Goal: Task Accomplishment & Management: Complete application form

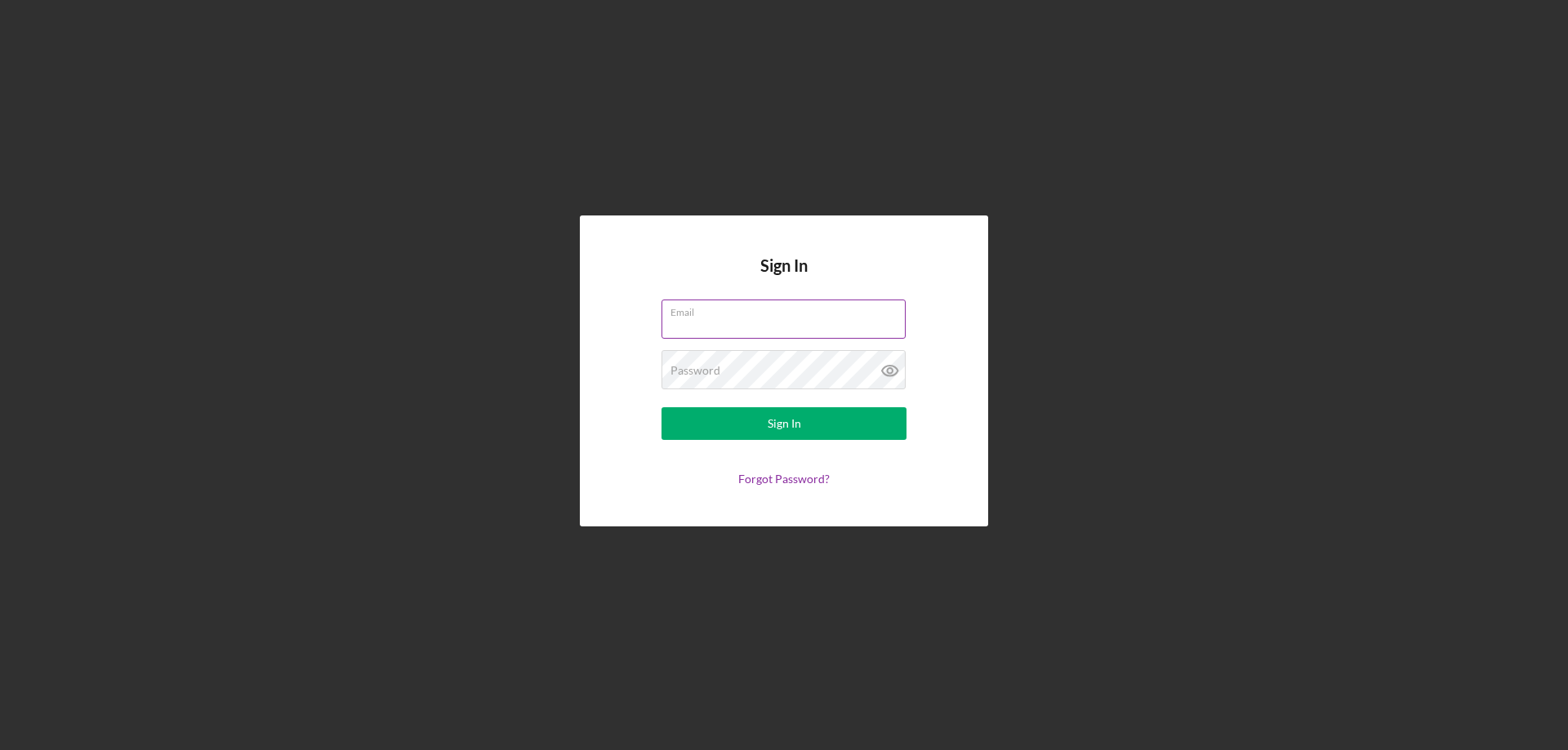
click at [706, 317] on div "Email" at bounding box center [784, 320] width 245 height 41
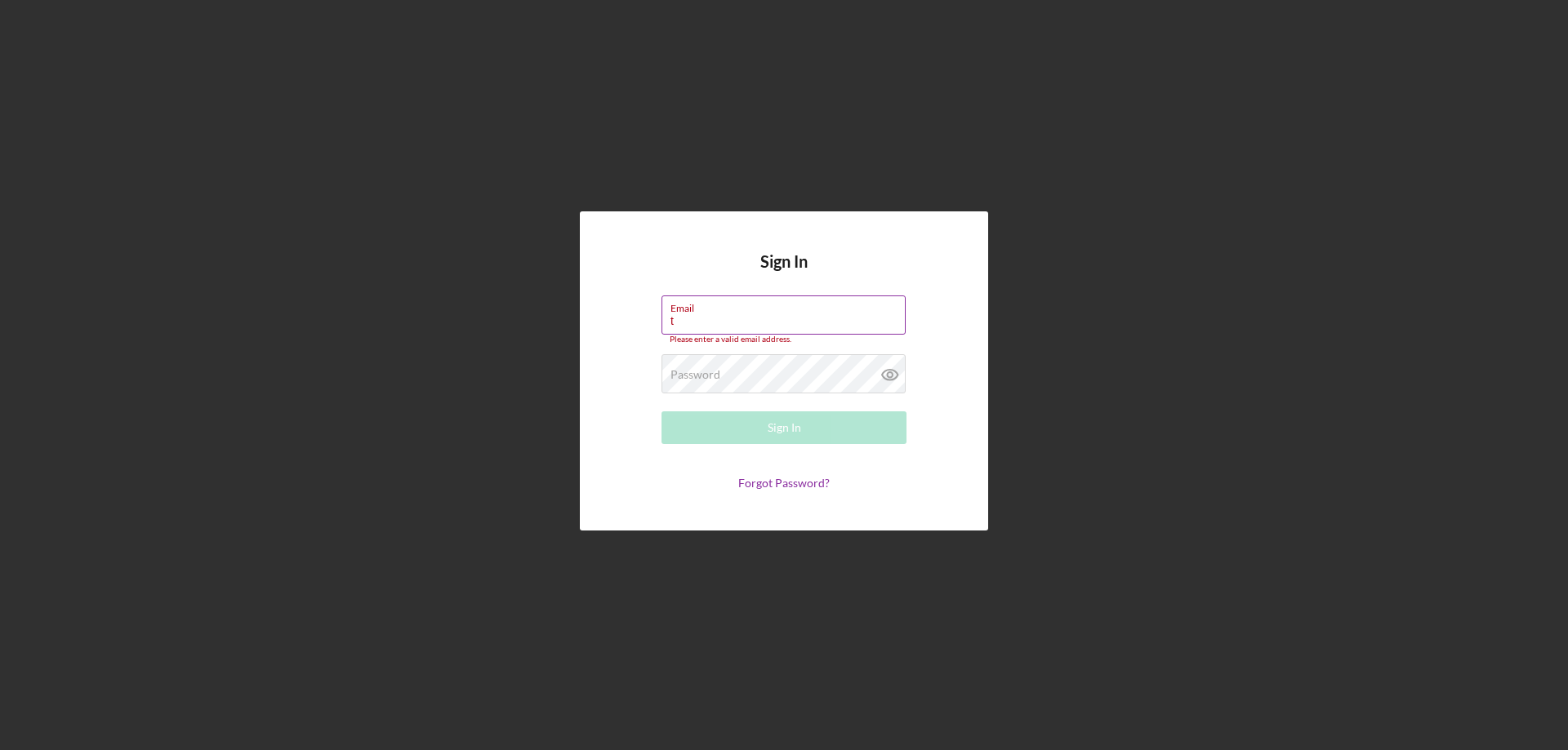
type input "[EMAIL_ADDRESS][DOMAIN_NAME]"
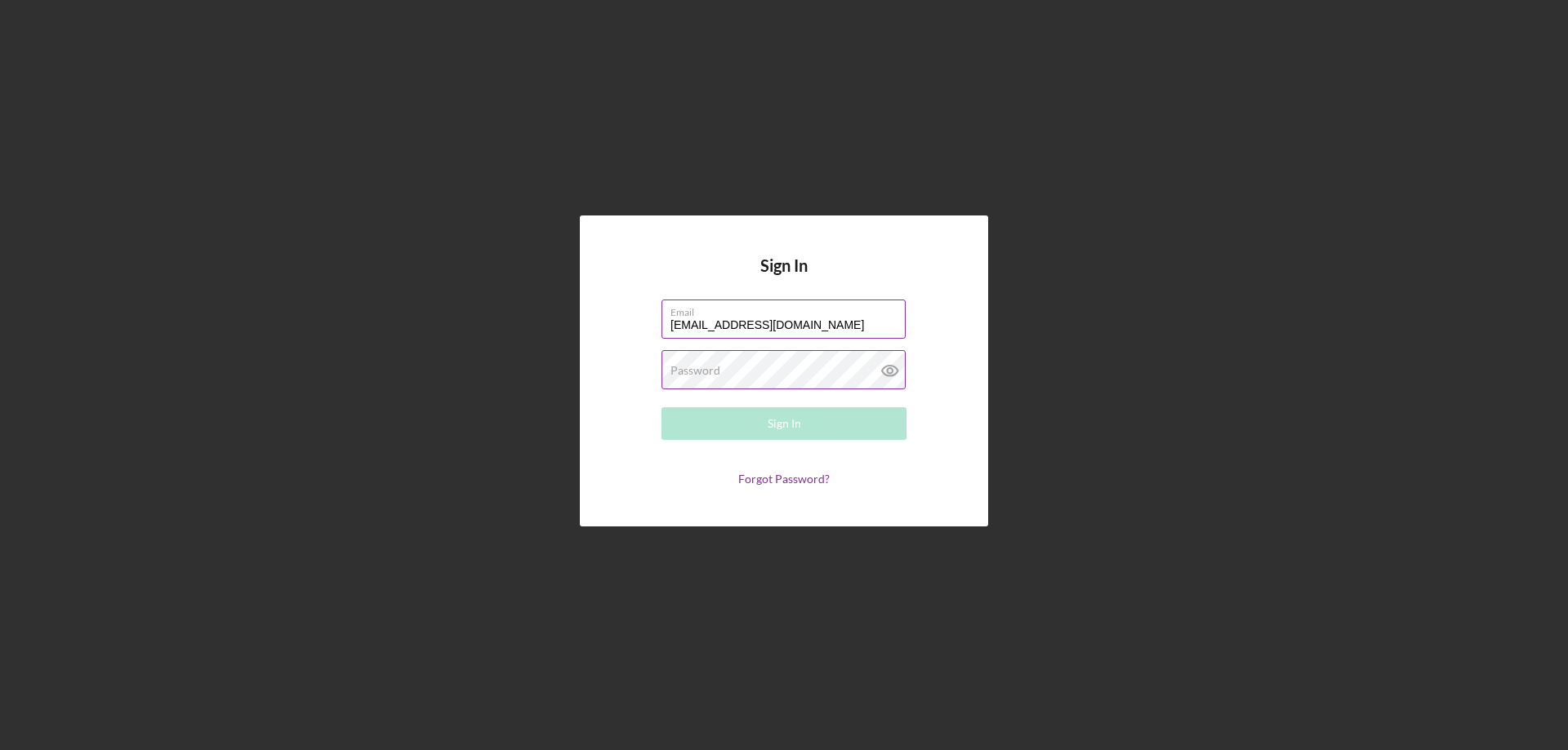
click at [715, 367] on label "Password" at bounding box center [695, 371] width 49 height 13
click at [661, 408] on button "Sign In" at bounding box center [784, 424] width 245 height 33
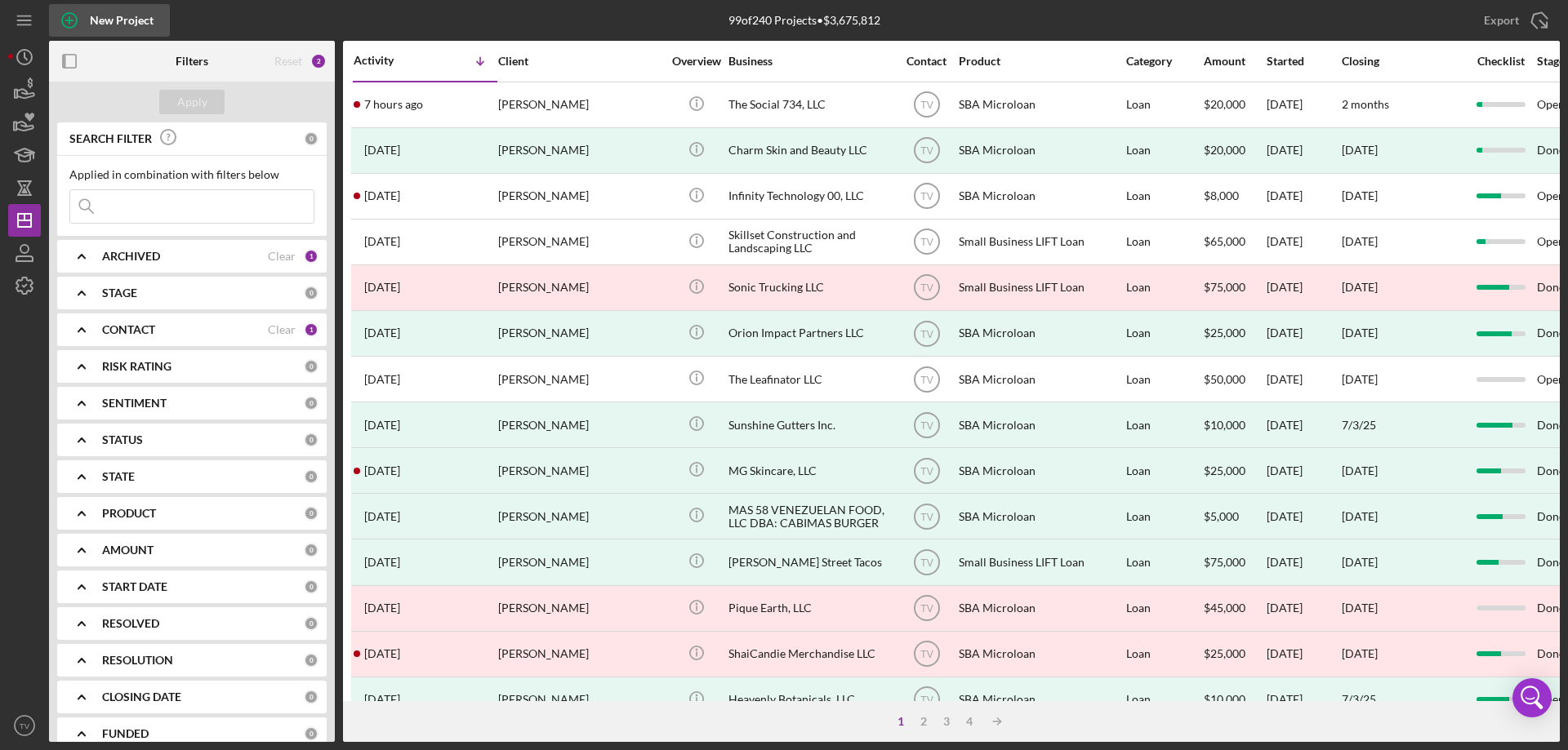
click at [122, 16] on div "New Project" at bounding box center [122, 20] width 64 height 33
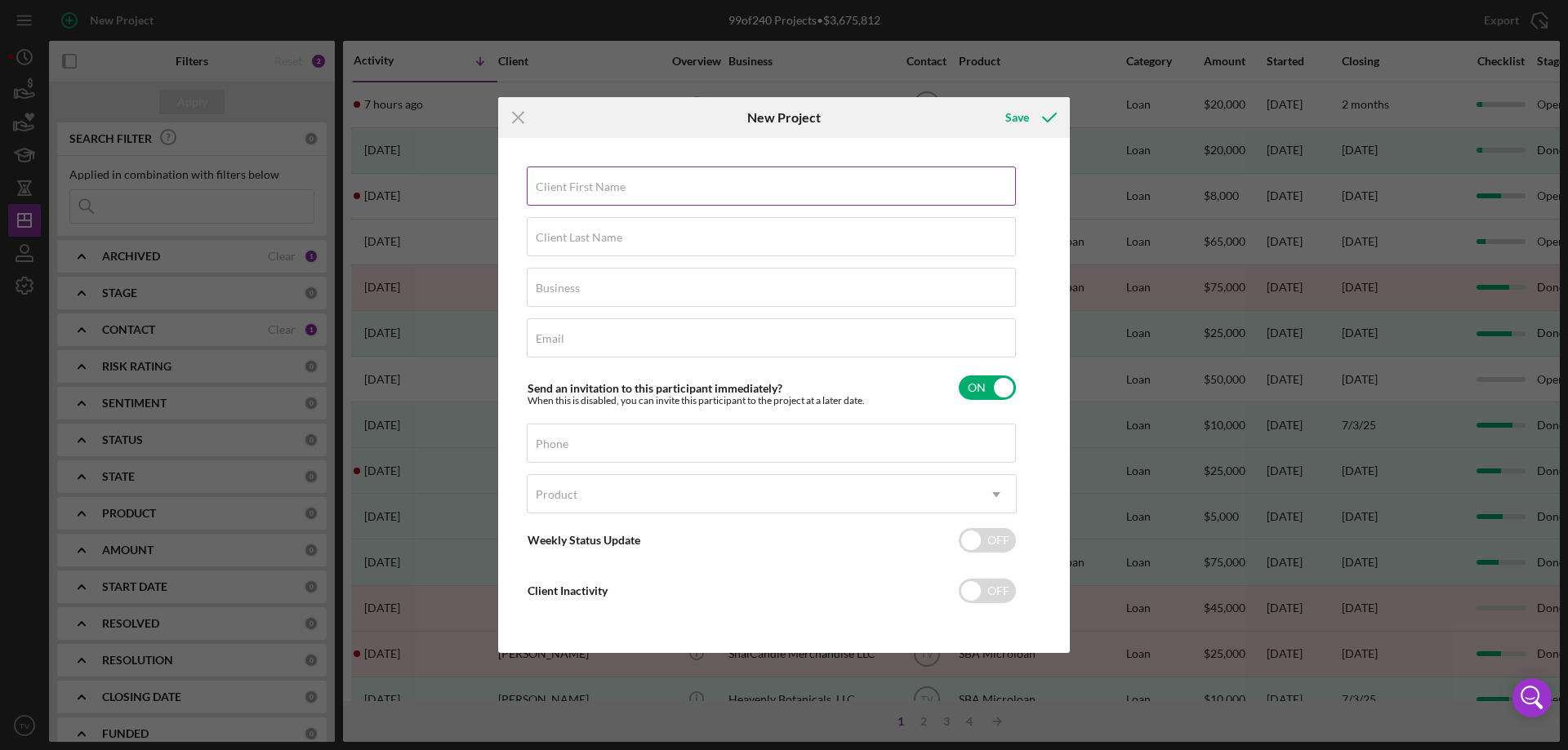
click at [700, 196] on input "Client First Name" at bounding box center [771, 186] width 489 height 39
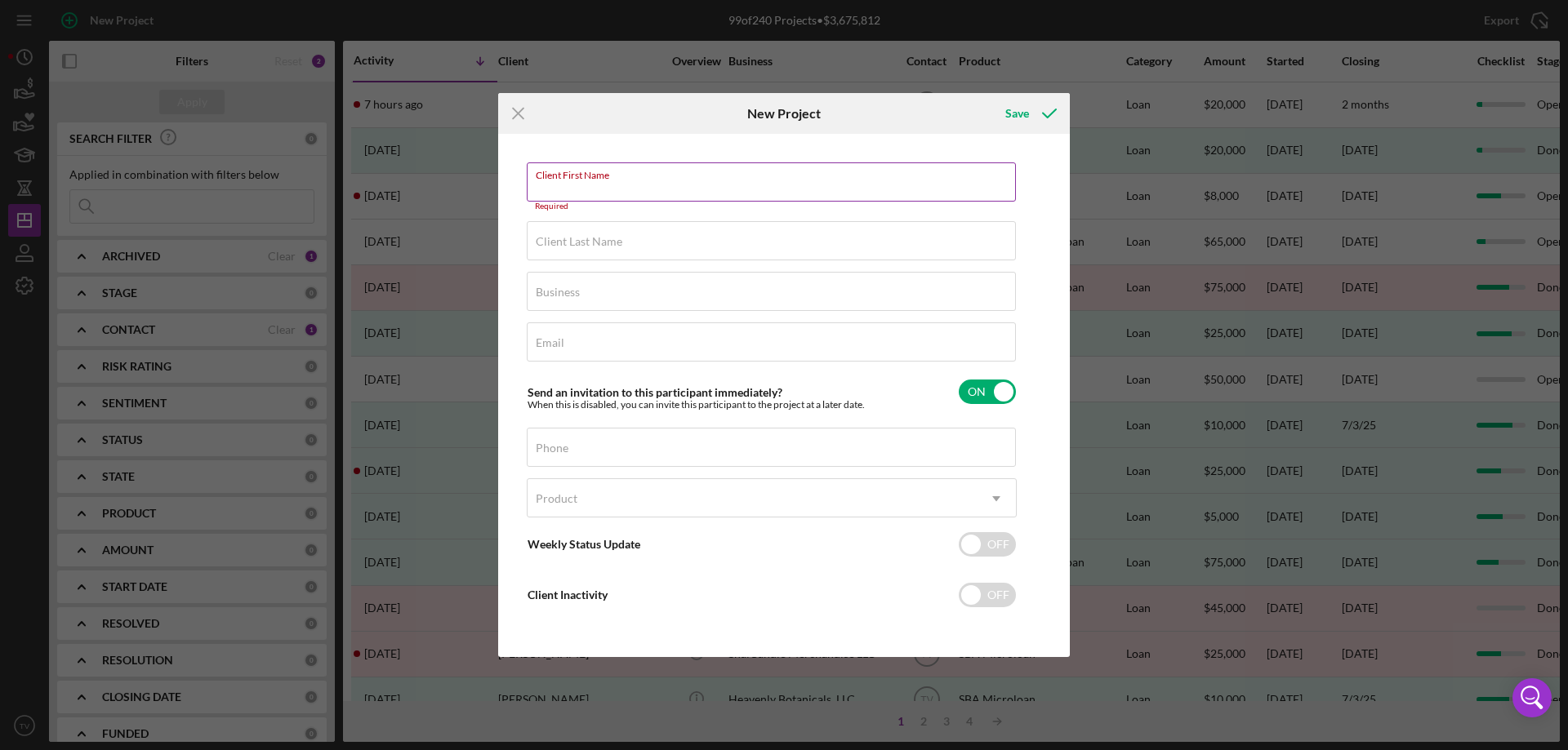
click at [560, 191] on input "Client First Name" at bounding box center [771, 182] width 489 height 39
paste input "[PERSON_NAME]"
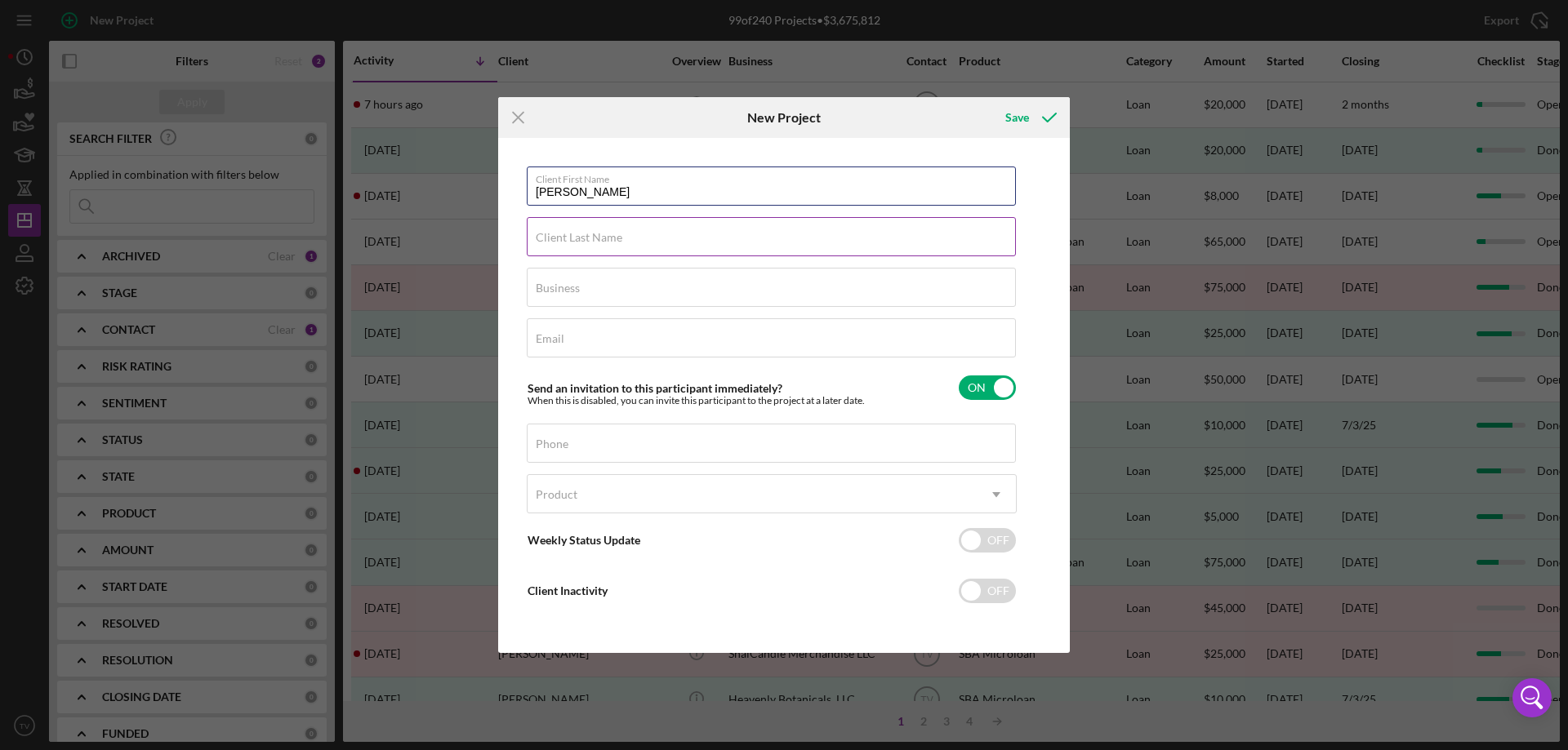
type input "[PERSON_NAME]"
click at [604, 240] on label "Client Last Name" at bounding box center [578, 237] width 86 height 13
click at [604, 240] on input "Client Last Name" at bounding box center [771, 237] width 489 height 39
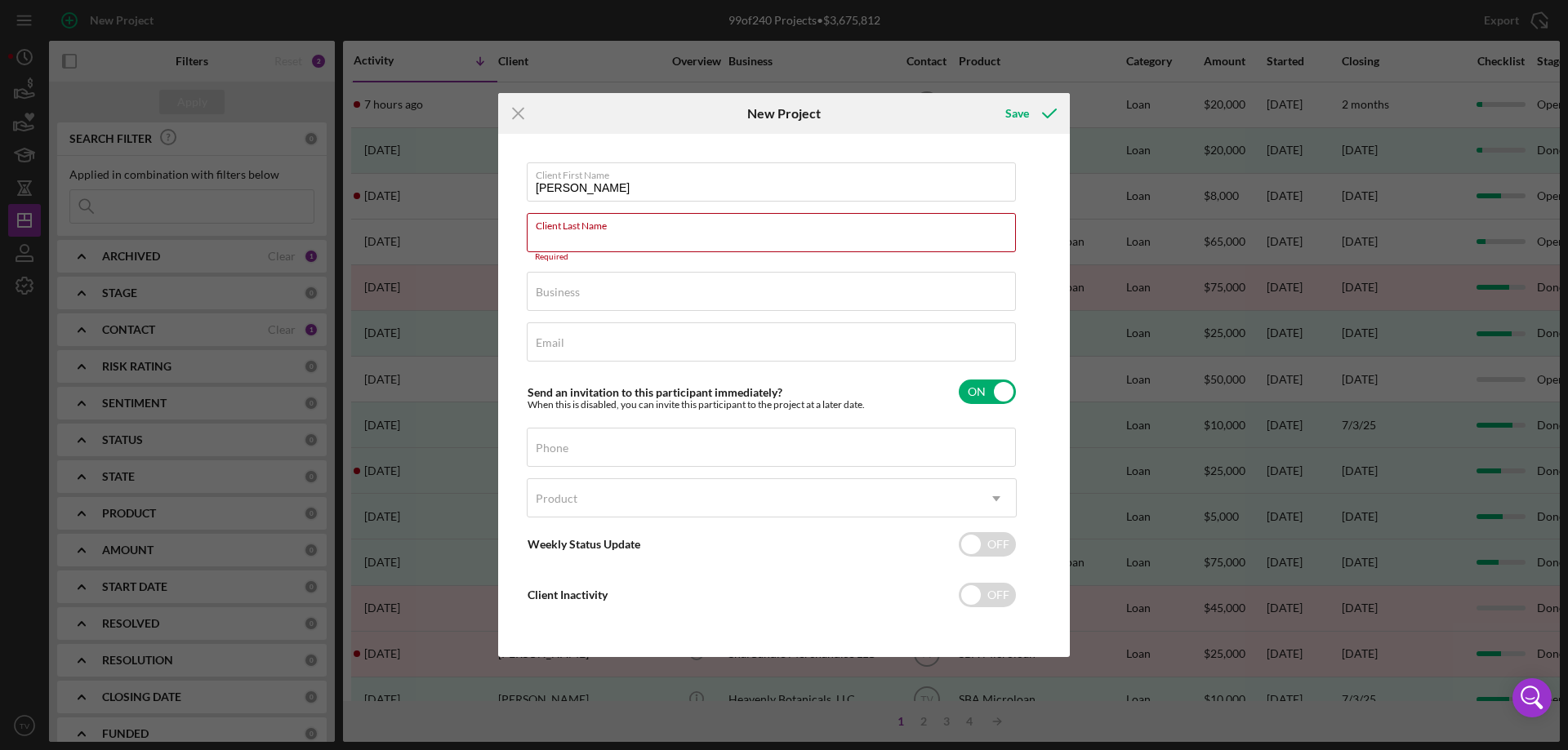
paste input "[PERSON_NAME]"
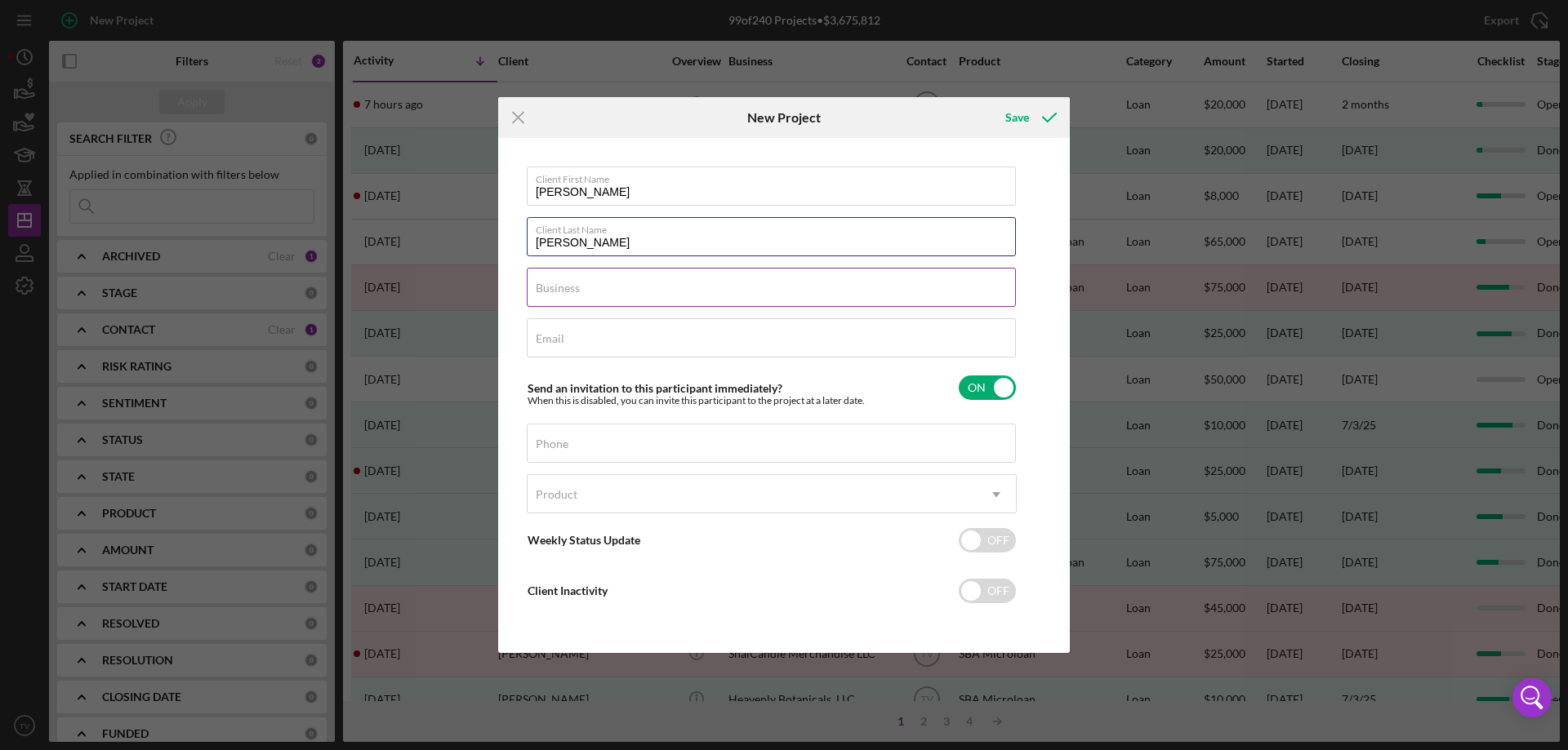
type input "[PERSON_NAME]"
click at [578, 298] on input "Business" at bounding box center [771, 287] width 489 height 39
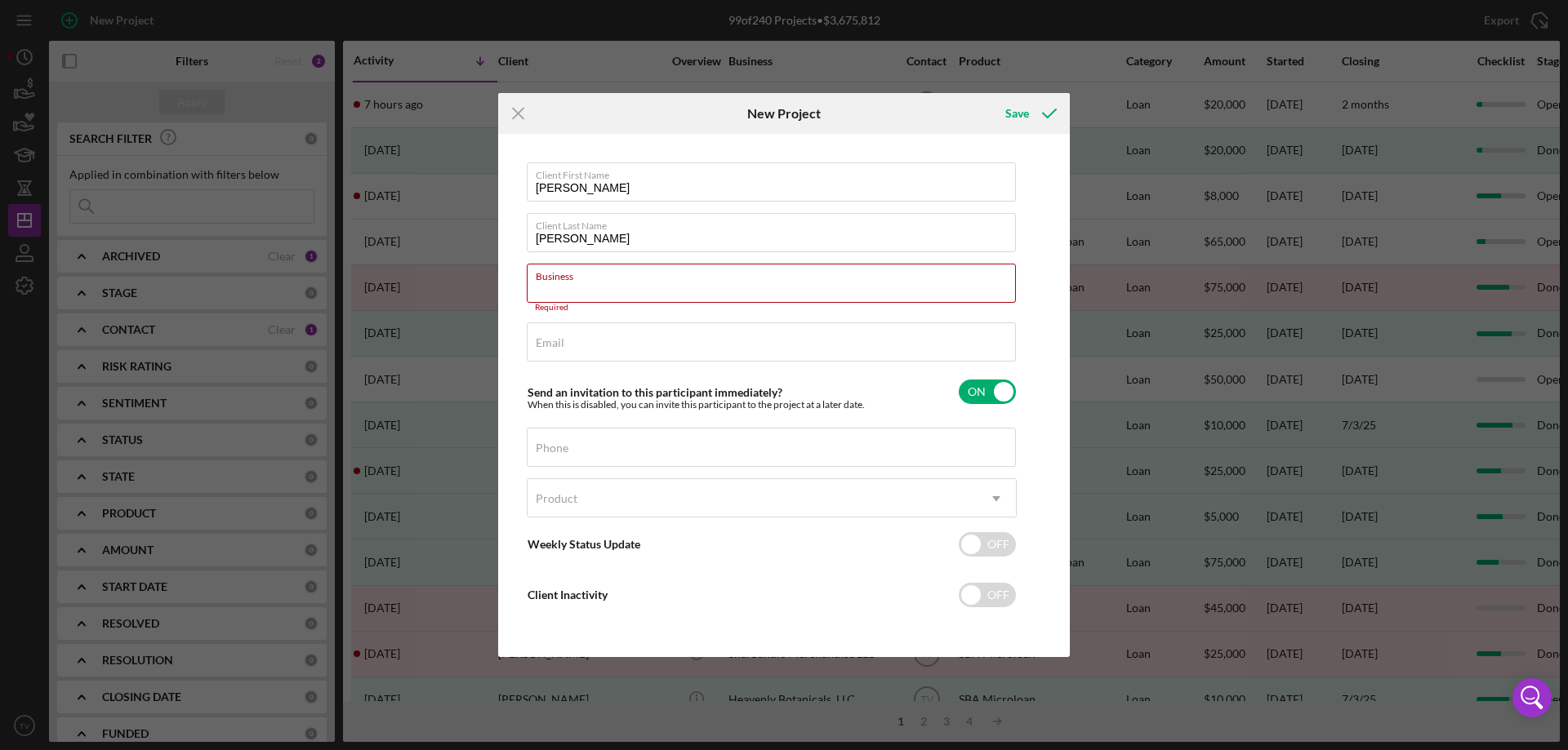
paste input "Varius Ventures LLC dba The Brightside"
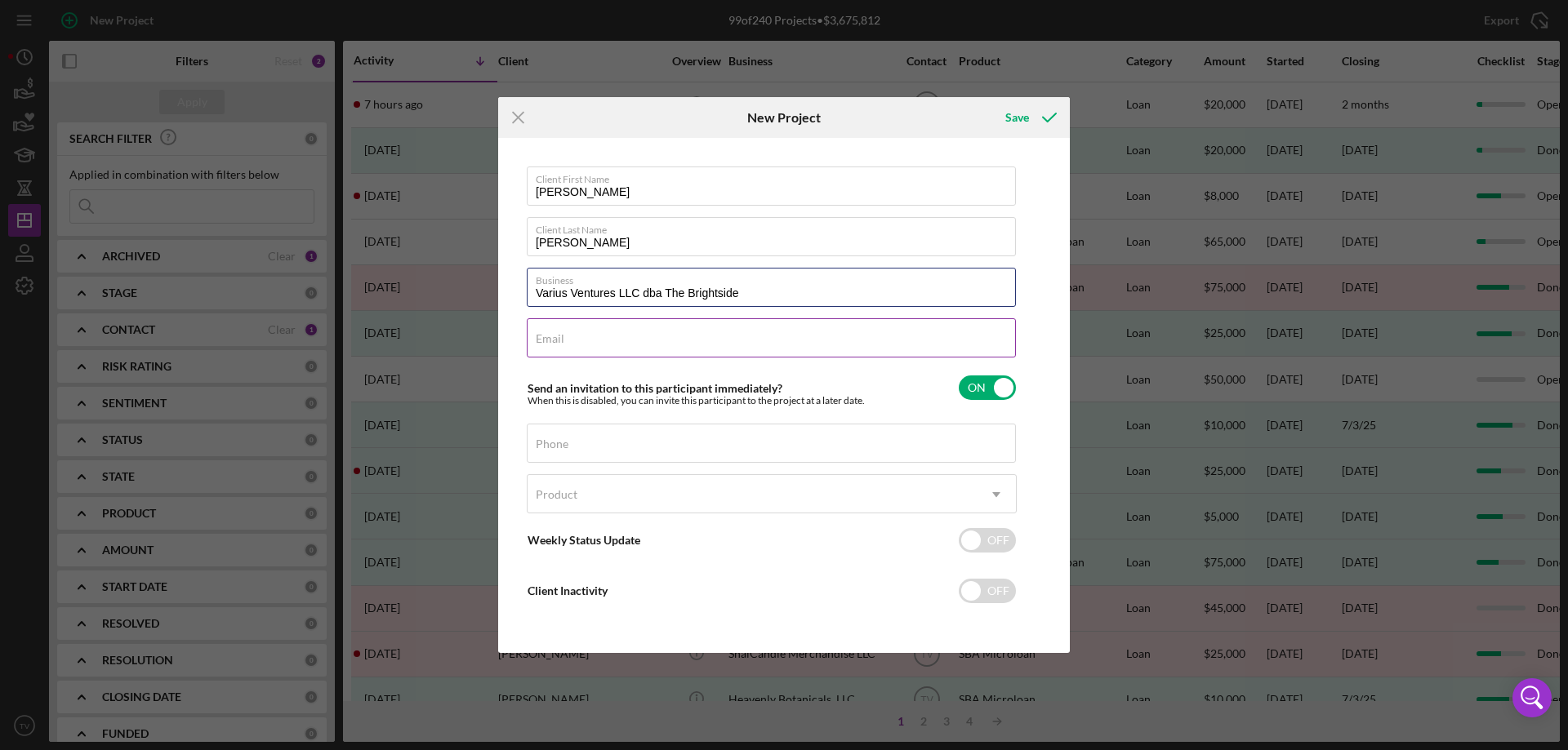
type input "Varius Ventures LLC dba The Brightside"
click at [550, 340] on label "Email" at bounding box center [550, 339] width 29 height 13
click at [550, 340] on input "Email" at bounding box center [771, 338] width 489 height 39
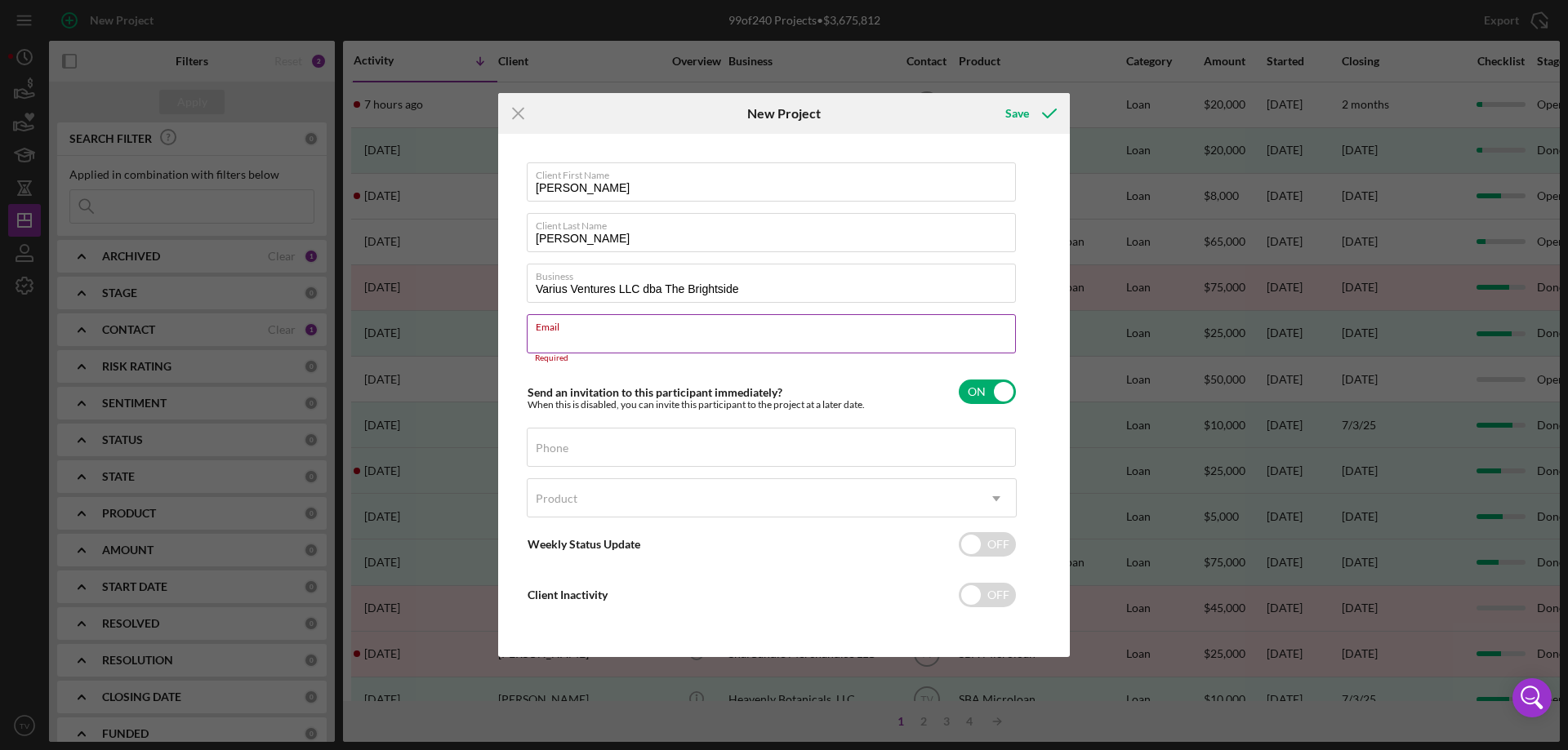
paste input "[EMAIL_ADDRESS][DOMAIN_NAME]"
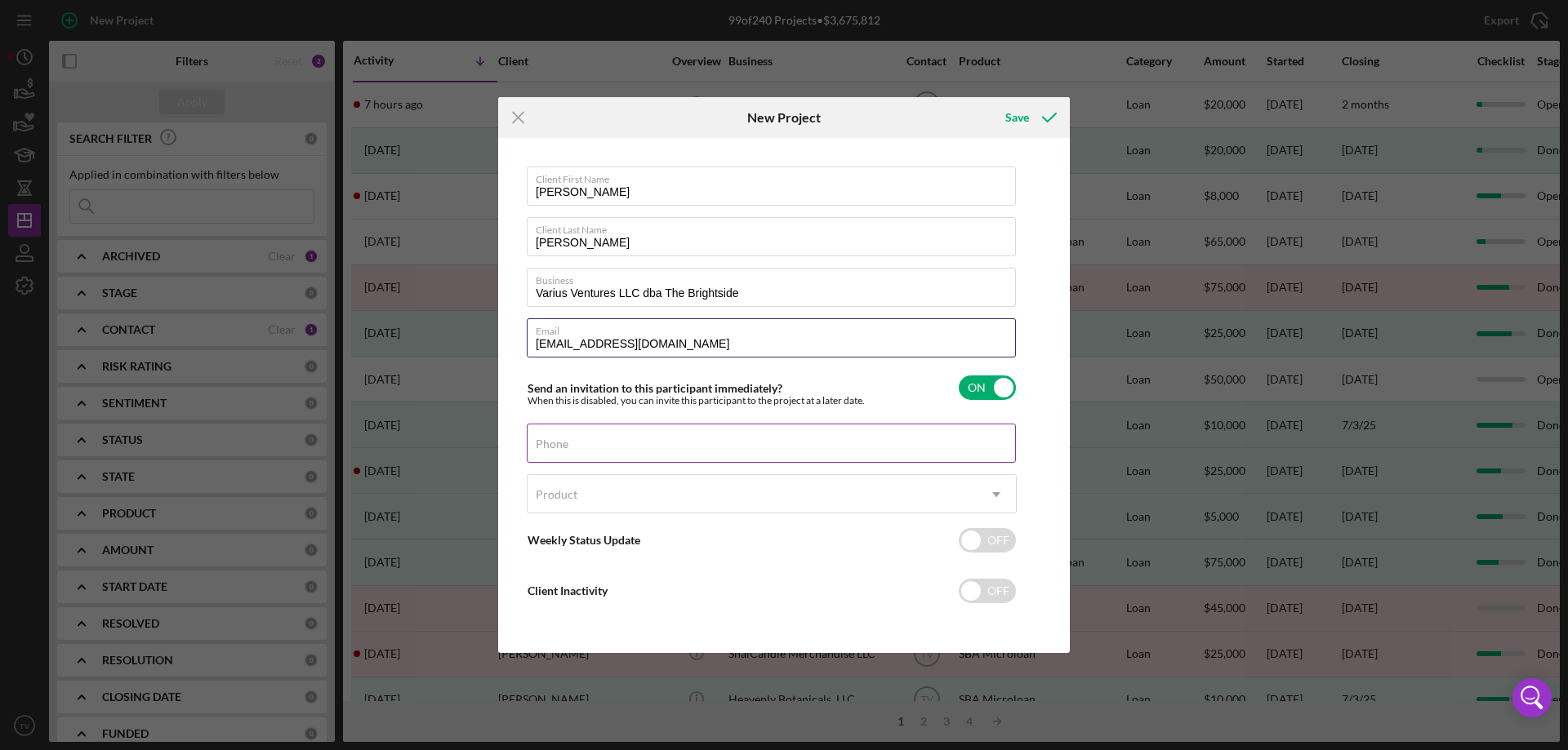
type input "[EMAIL_ADDRESS][DOMAIN_NAME]"
click at [583, 441] on div "Phone" at bounding box center [772, 444] width 490 height 41
paste input "[PHONE_NUMBER]"
type input "[PHONE_NUMBER]"
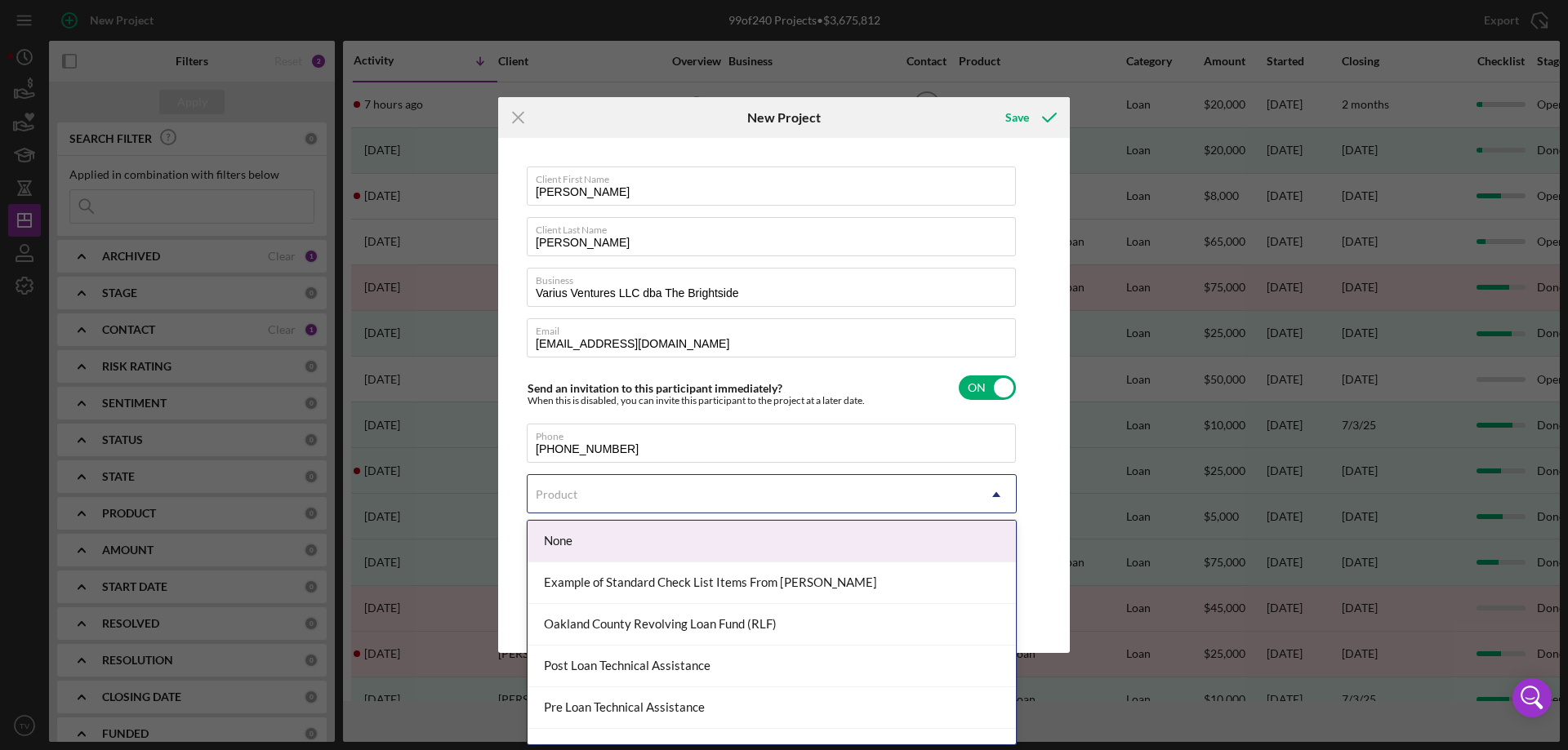
click at [570, 501] on div "Product" at bounding box center [556, 495] width 42 height 13
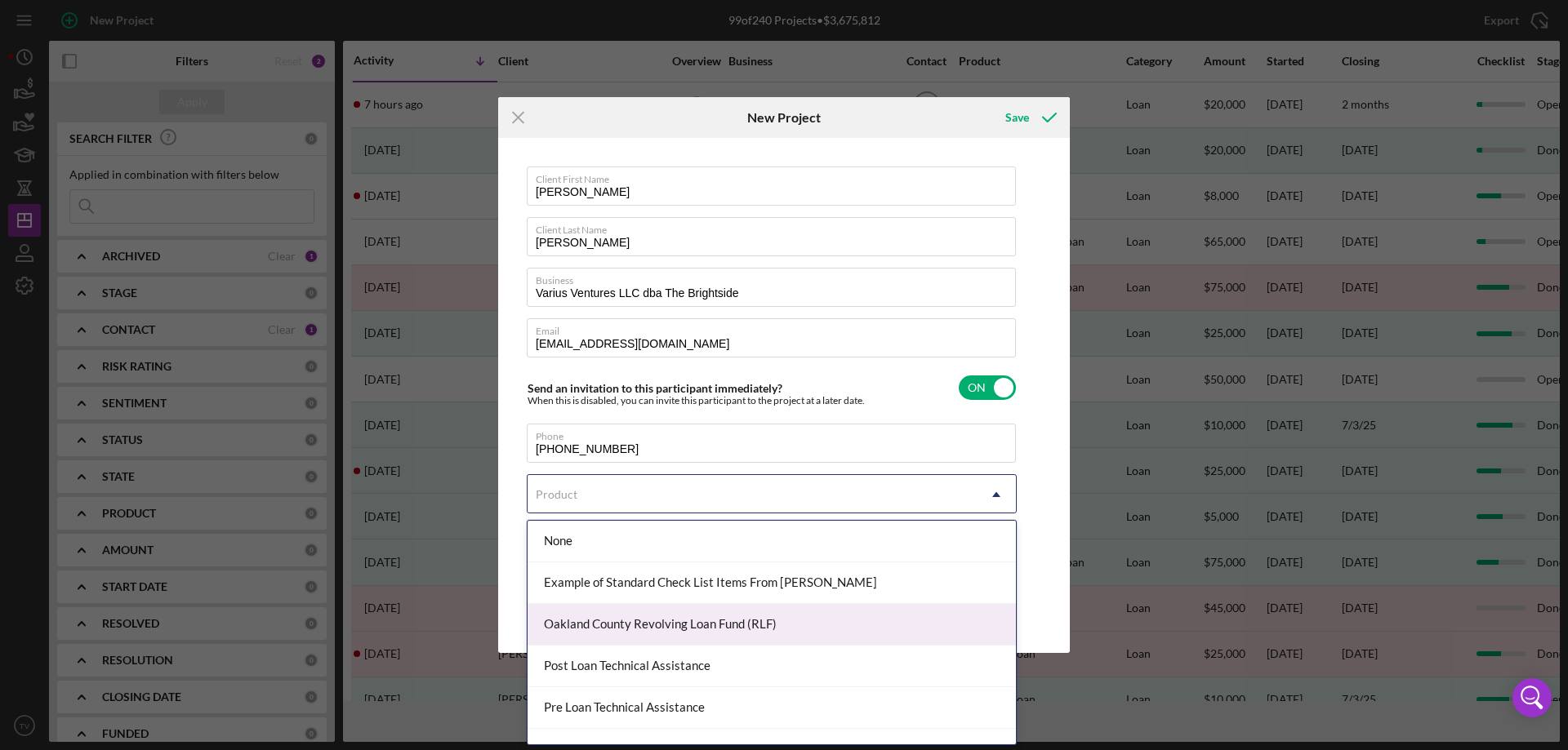
scroll to position [109, 0]
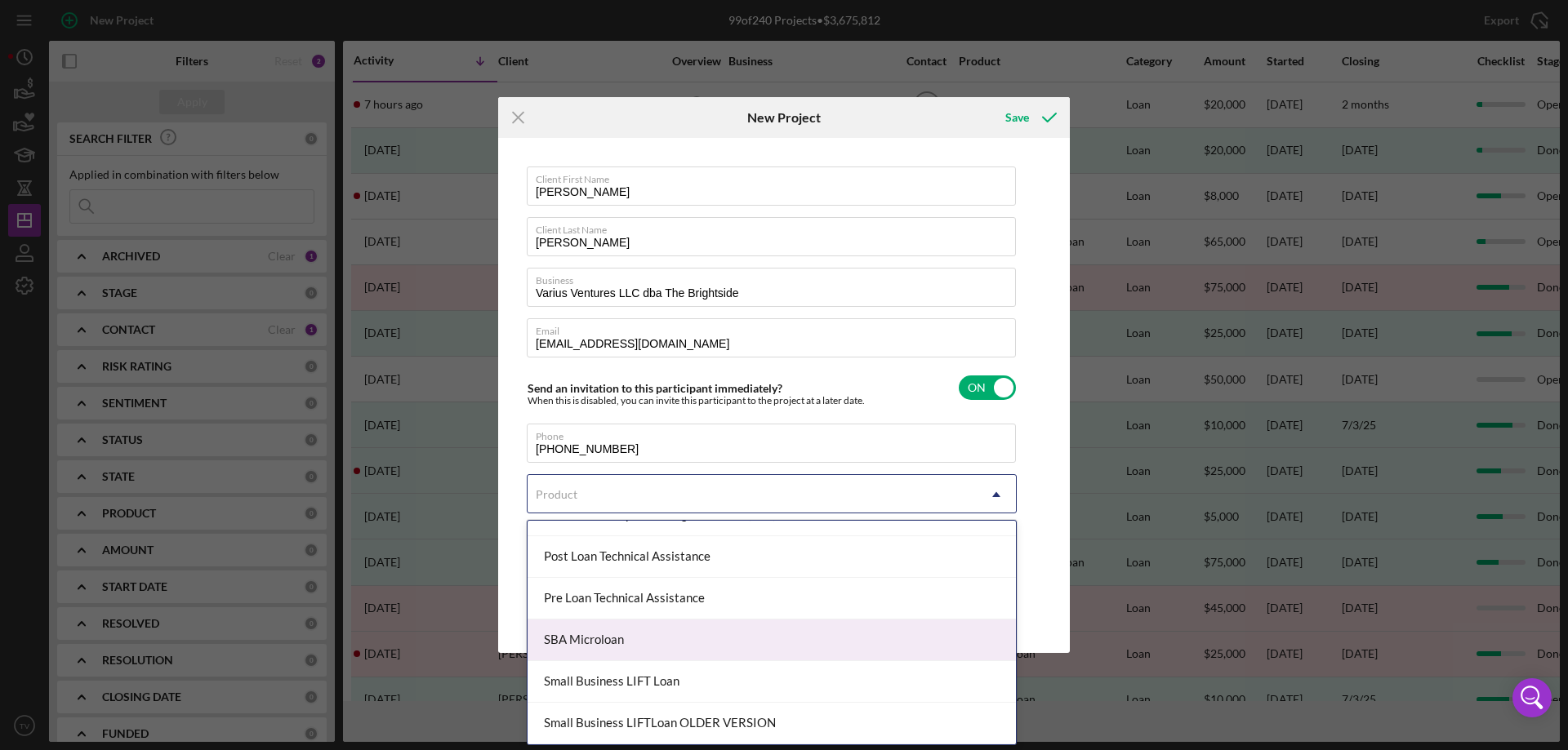
click at [615, 641] on div "SBA Microloan" at bounding box center [772, 641] width 488 height 42
checkbox input "true"
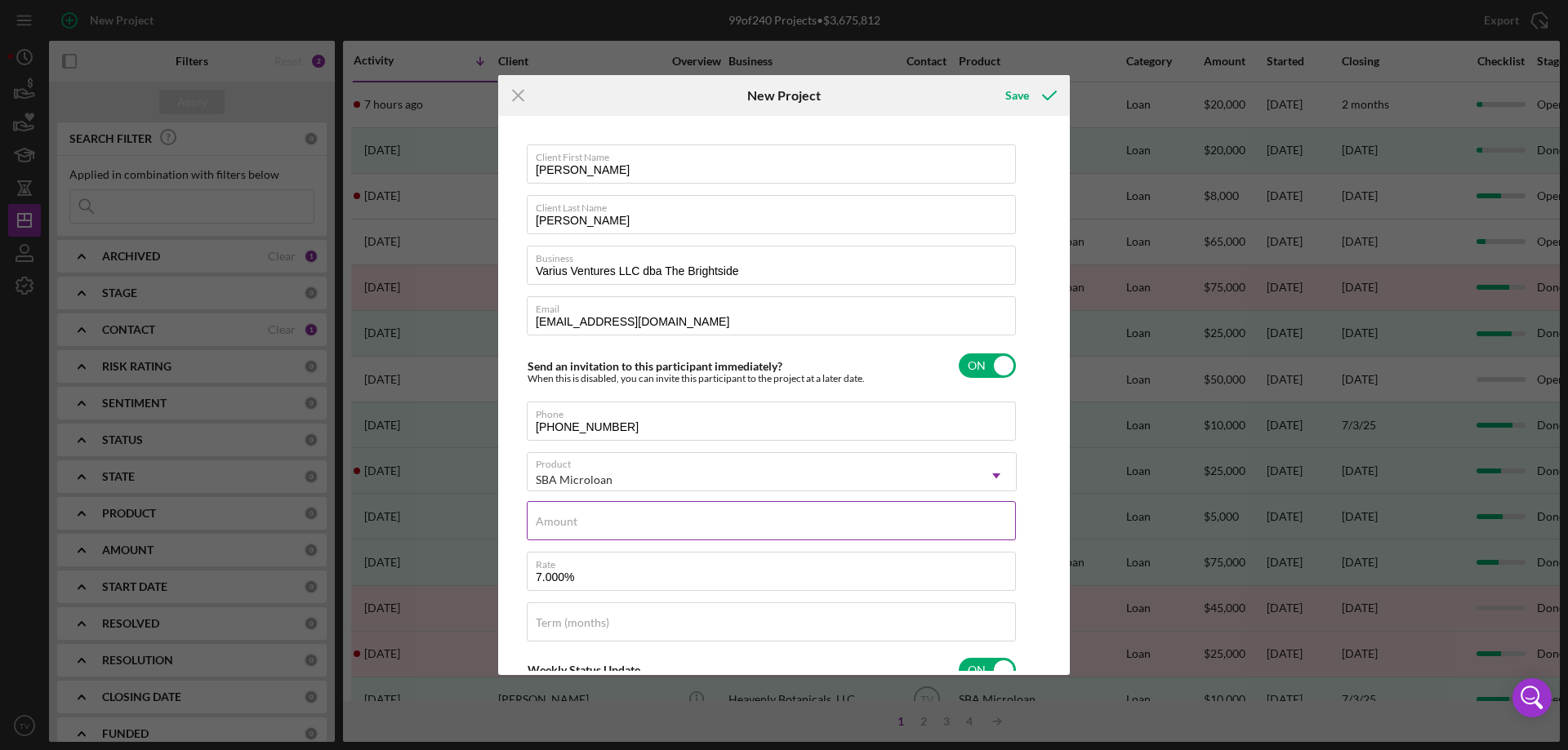
click at [580, 527] on input "Amount" at bounding box center [771, 521] width 489 height 39
paste input "$17,500"
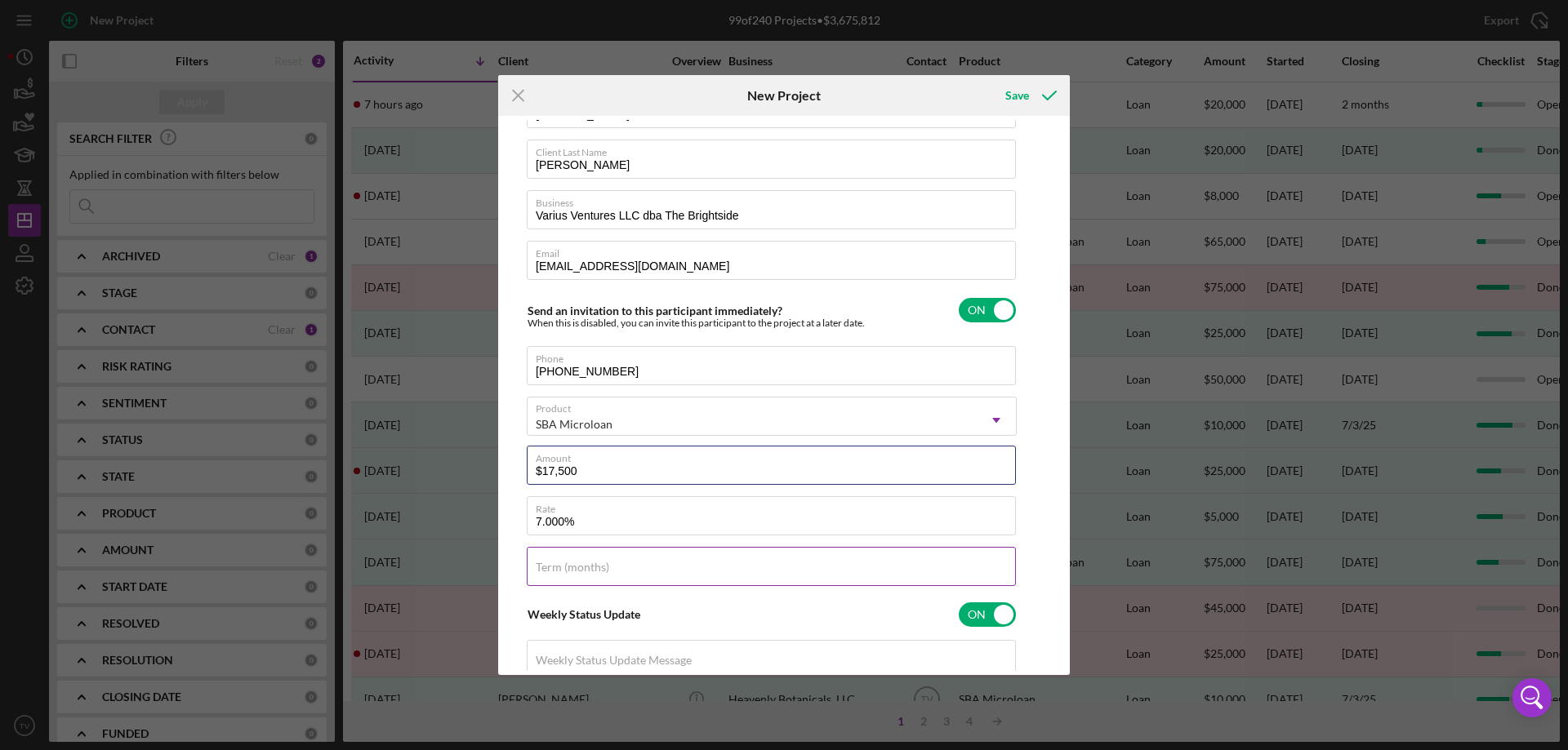
scroll to position [164, 0]
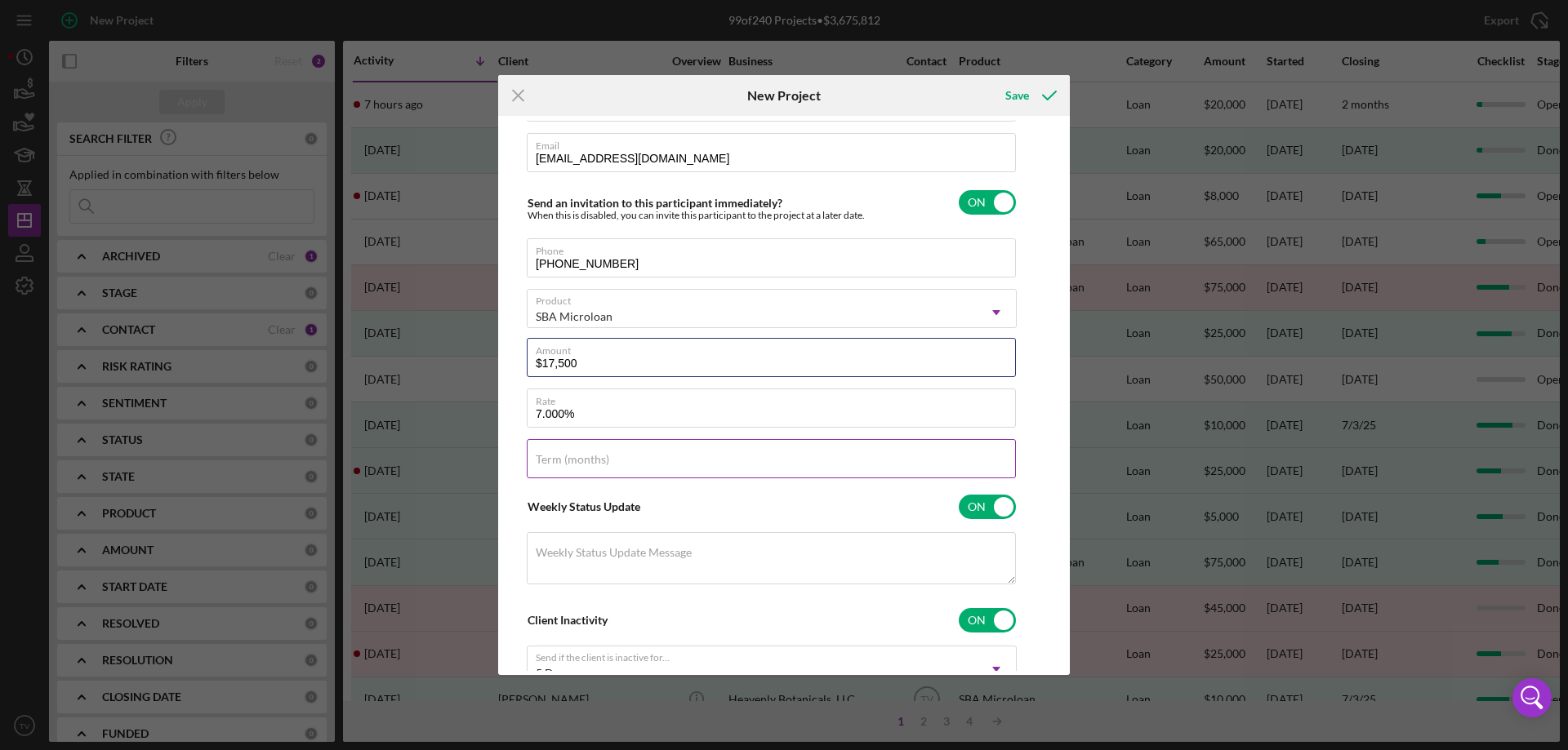
type input "$17,500"
click at [562, 460] on label "Term (months)" at bounding box center [572, 460] width 74 height 13
click at [562, 460] on input "Term (months)" at bounding box center [771, 459] width 489 height 39
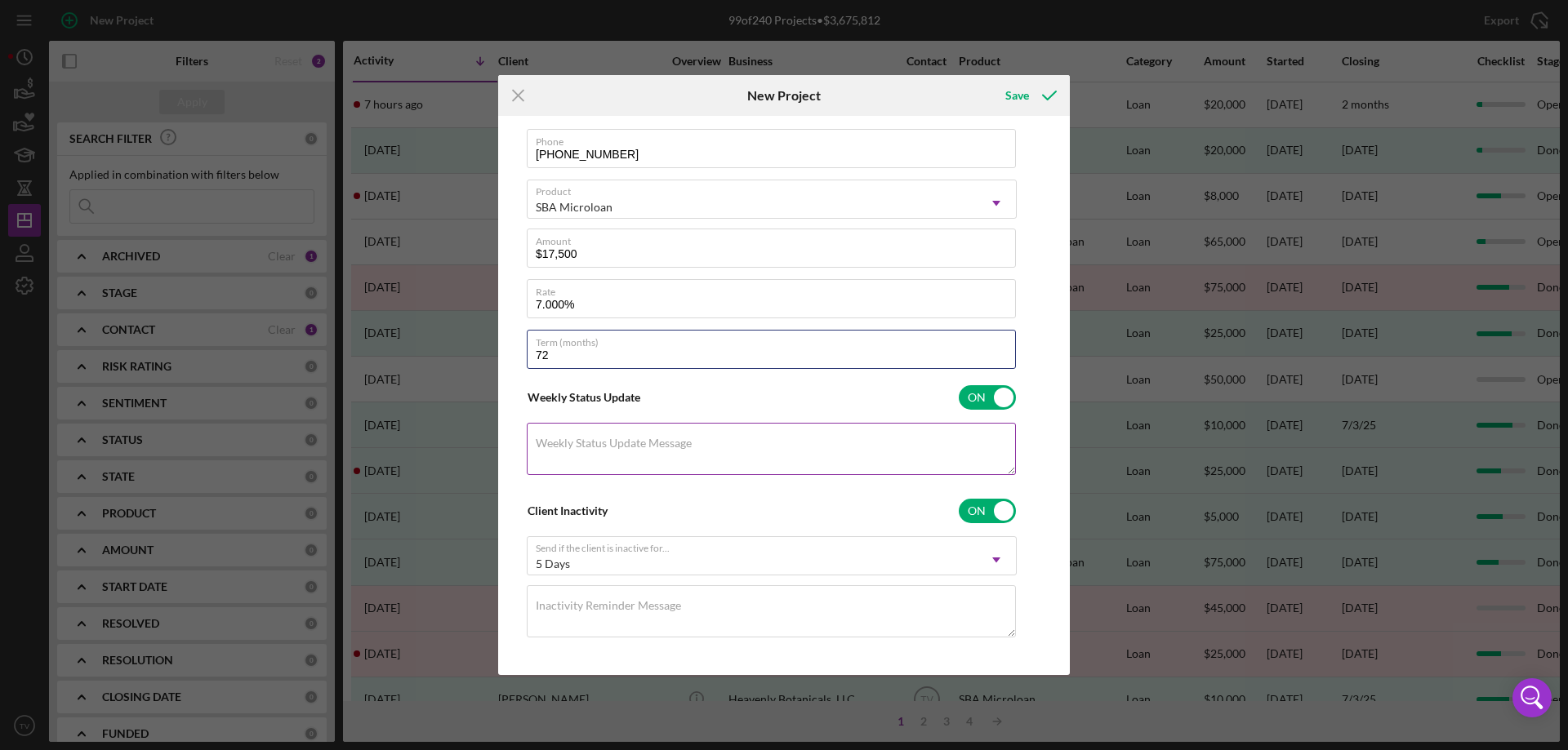
scroll to position [283, 0]
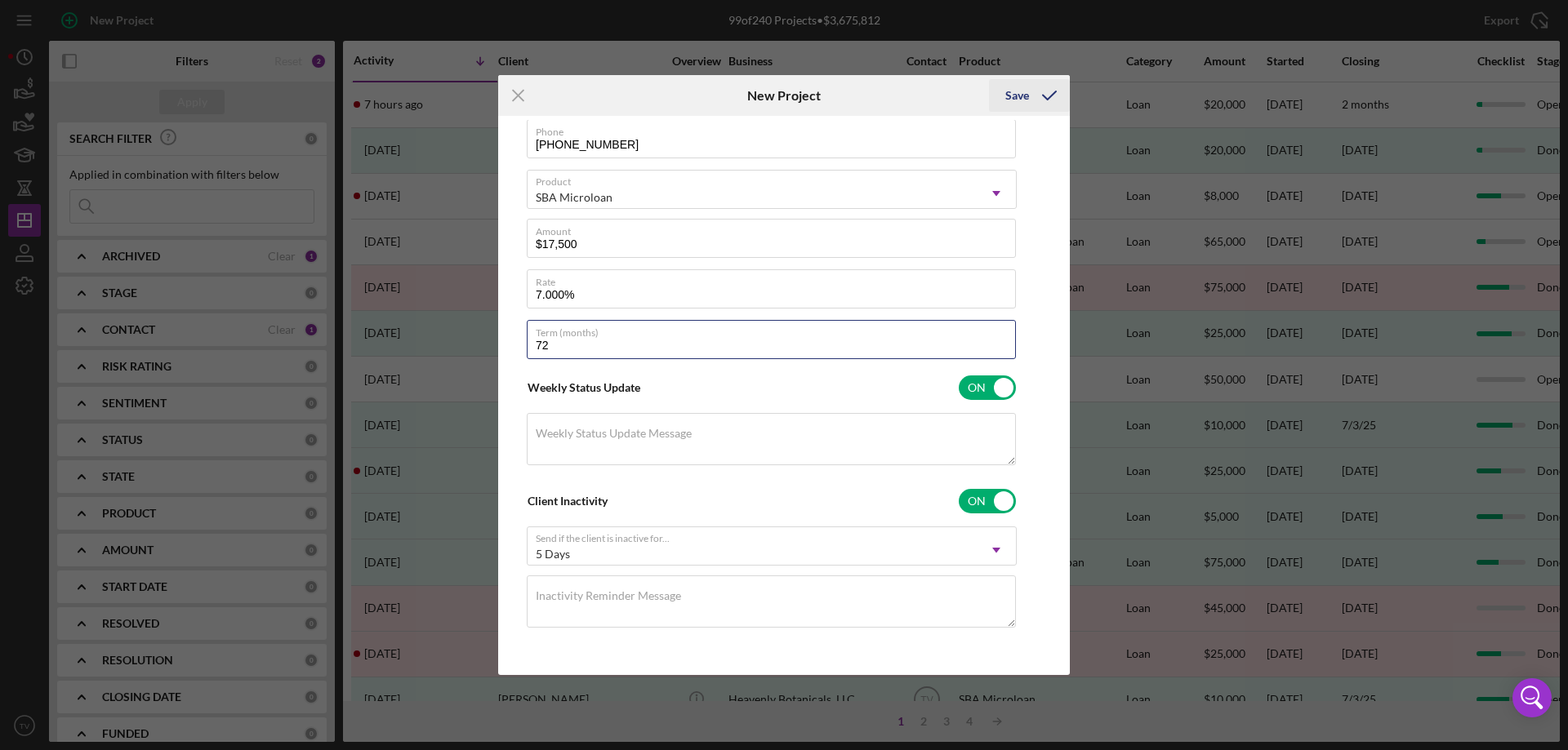
type input "72"
click at [1019, 92] on div "Save" at bounding box center [1017, 95] width 23 height 33
checkbox input "false"
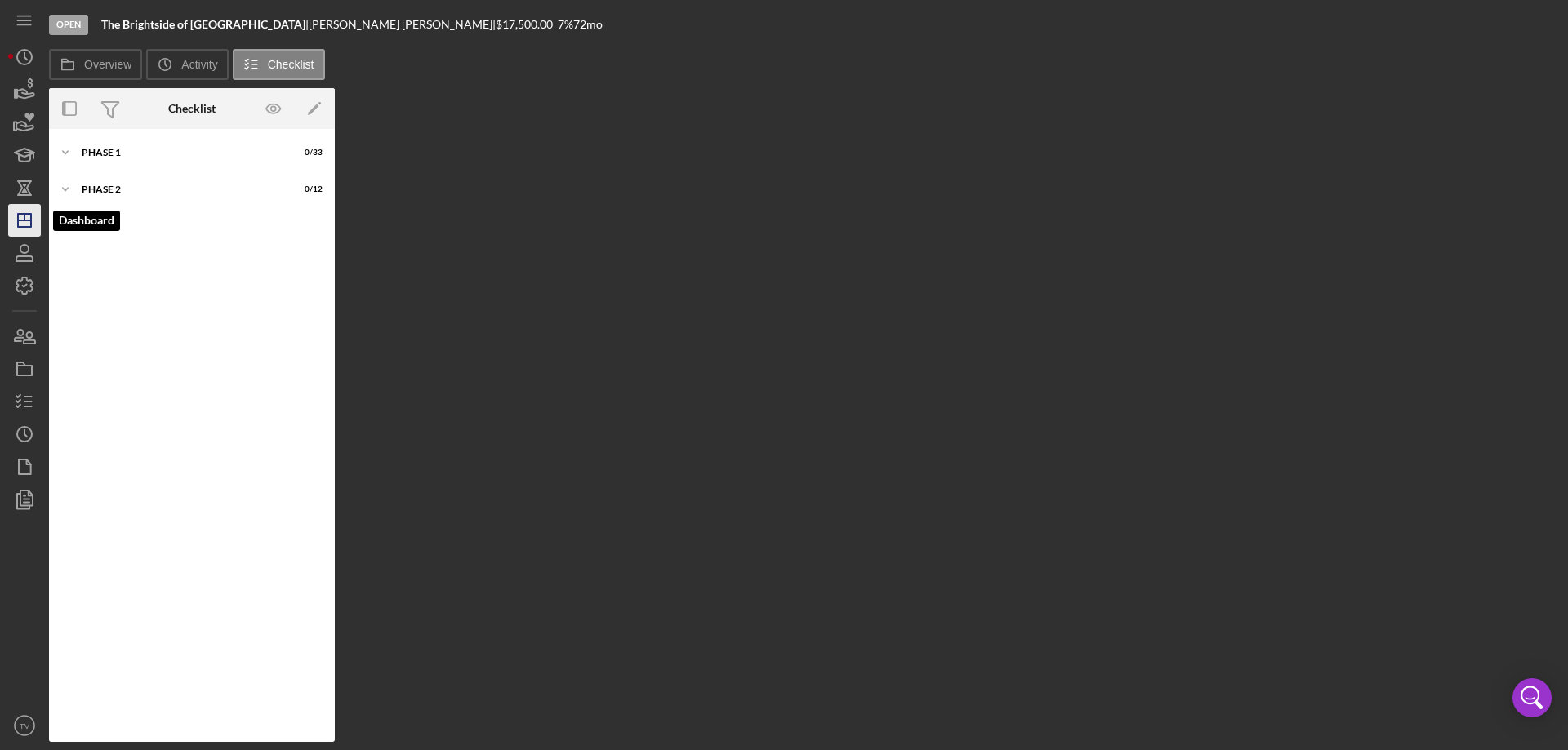
click at [34, 221] on icon "Icon/Dashboard" at bounding box center [24, 220] width 41 height 41
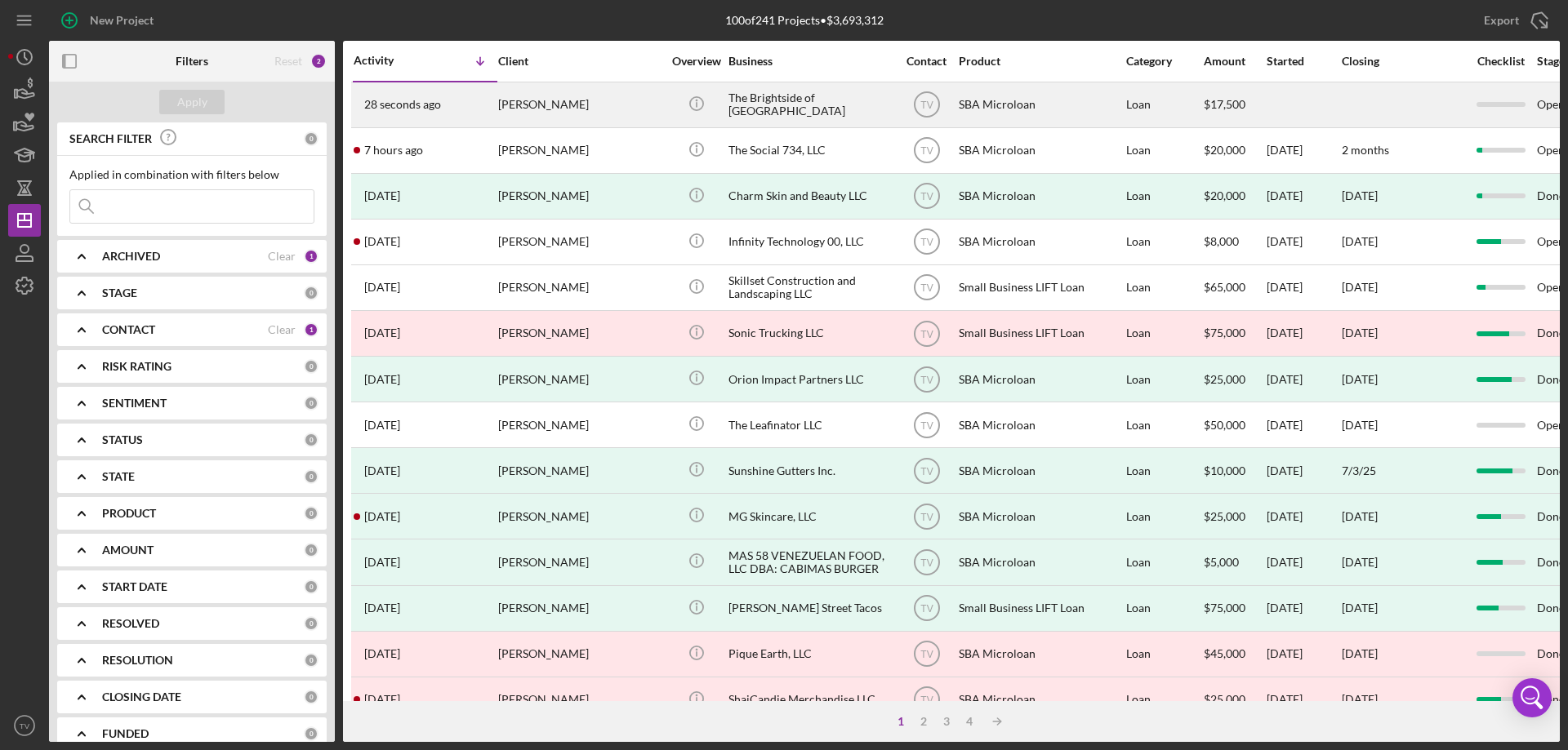
click at [524, 105] on div "[PERSON_NAME]" at bounding box center [580, 105] width 164 height 44
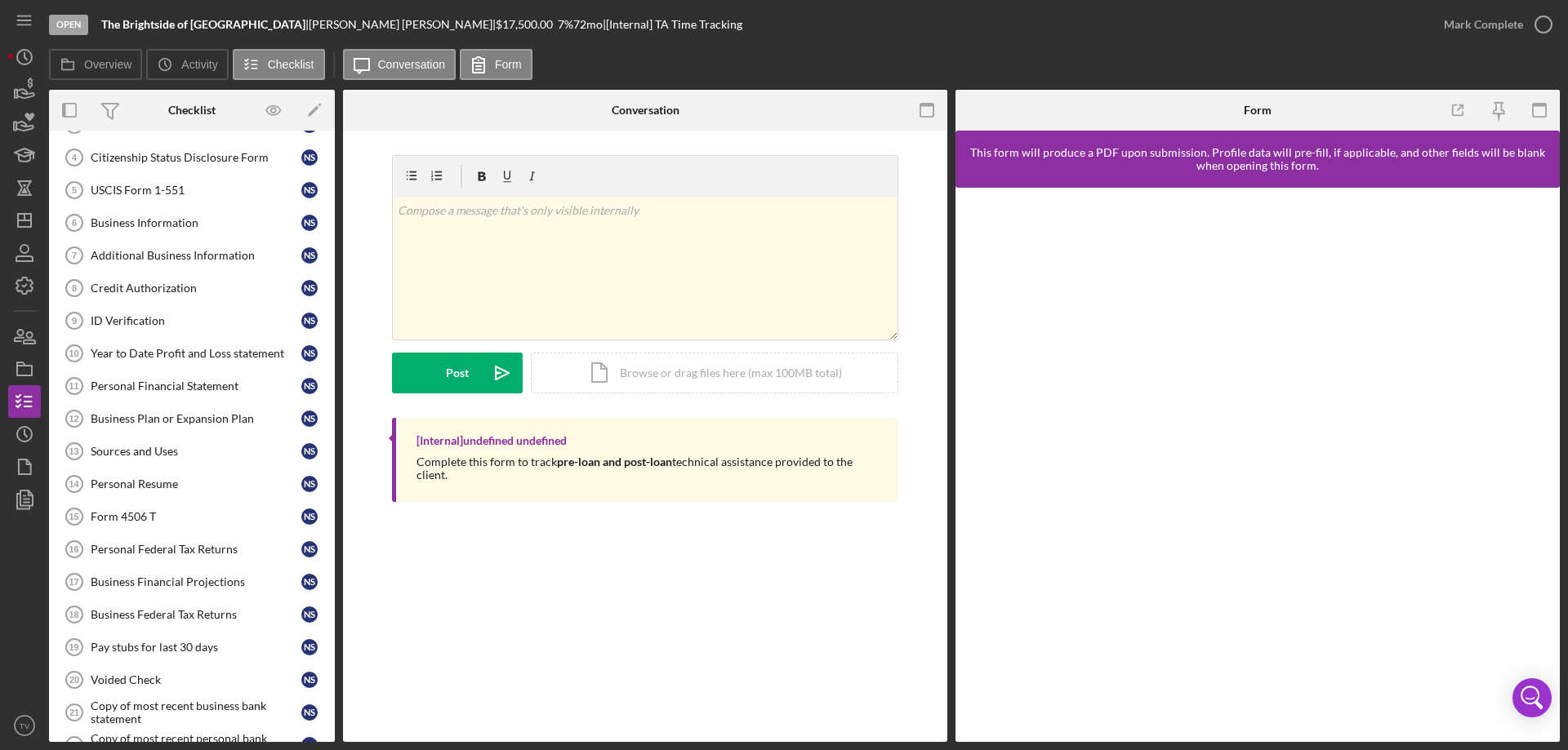
scroll to position [164, 0]
click at [23, 221] on line "button" at bounding box center [24, 221] width 13 height 0
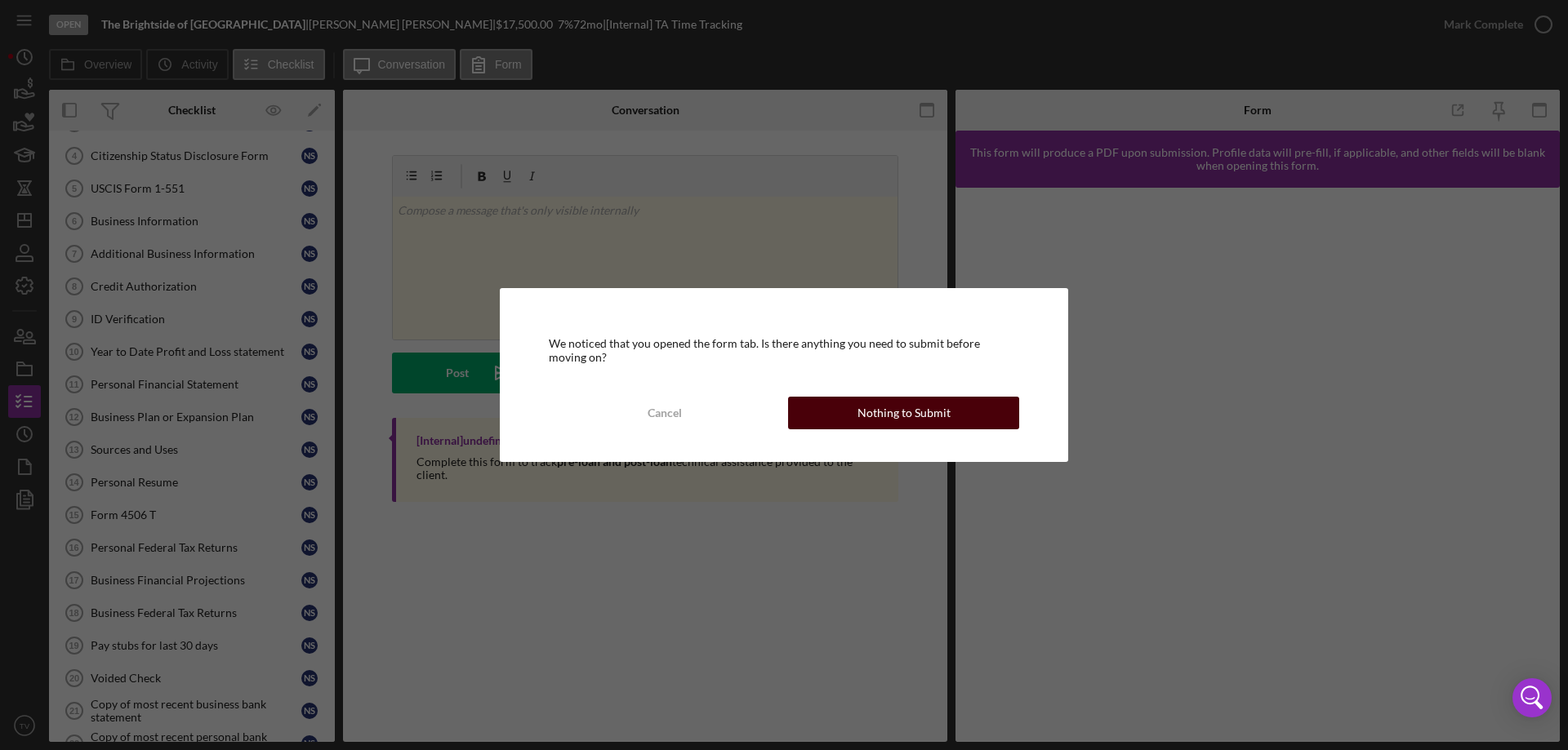
click at [868, 406] on div "Nothing to Submit" at bounding box center [904, 413] width 93 height 33
